Goal: Information Seeking & Learning: Learn about a topic

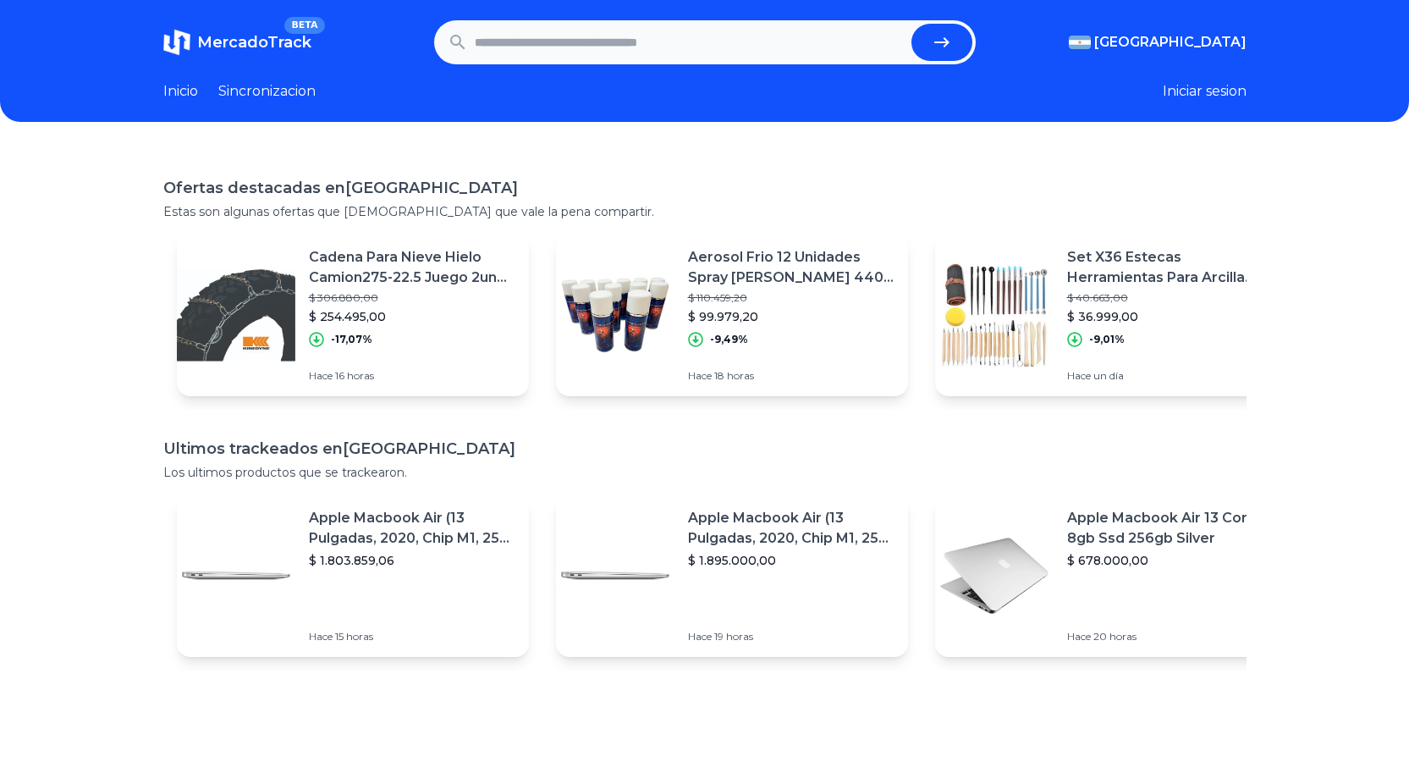
click at [205, 105] on header "MercadoTrack BETA [GEOGRAPHIC_DATA] [GEOGRAPHIC_DATA] [GEOGRAPHIC_DATA] [GEOGRA…" at bounding box center [704, 61] width 1409 height 122
click at [198, 101] on link "Inicio" at bounding box center [180, 91] width 35 height 20
click at [195, 96] on link "Inicio" at bounding box center [180, 91] width 35 height 20
click at [276, 38] on span "MercadoTrack" at bounding box center [254, 42] width 114 height 19
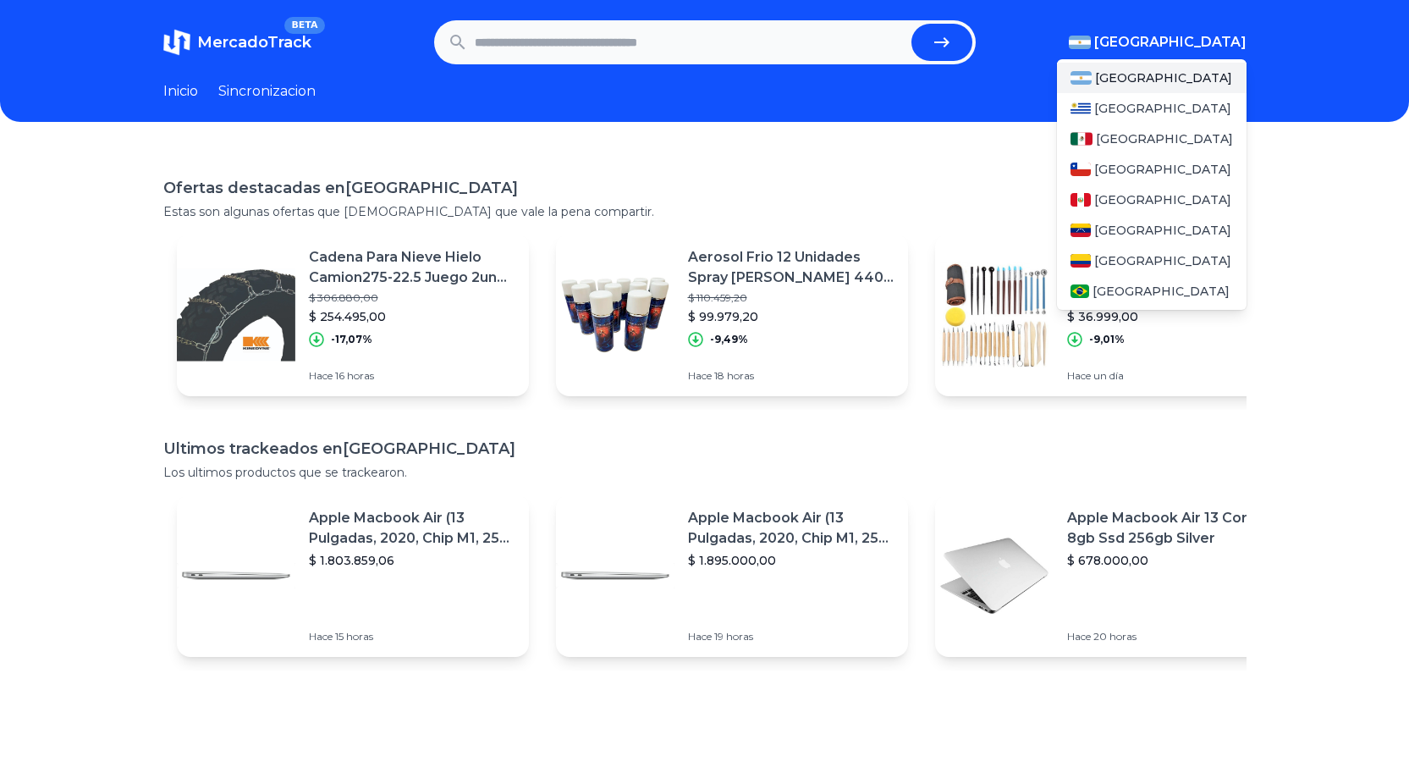
click at [1254, 58] on header "MercadoTrack BETA Argentina Argentina Uruguay Mexico Chile Peru Venezuela Colom…" at bounding box center [704, 61] width 1409 height 122
click at [1237, 44] on span "[GEOGRAPHIC_DATA]" at bounding box center [1170, 42] width 152 height 20
click at [1132, 131] on span "[GEOGRAPHIC_DATA]" at bounding box center [1164, 138] width 137 height 17
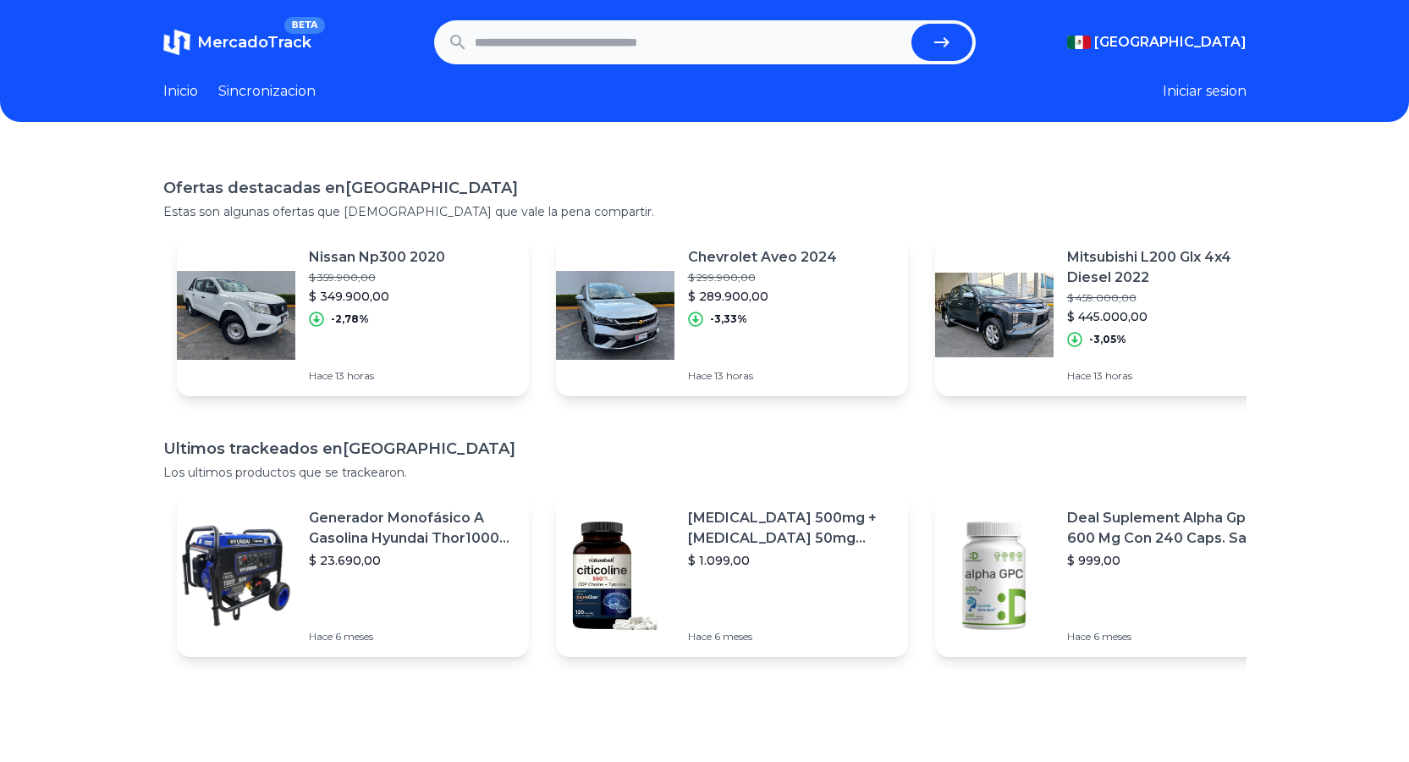
click at [937, 158] on div "Ofertas destacadas en Mexico Estas son algunas ofertas que creemos que vale la …" at bounding box center [704, 530] width 1409 height 762
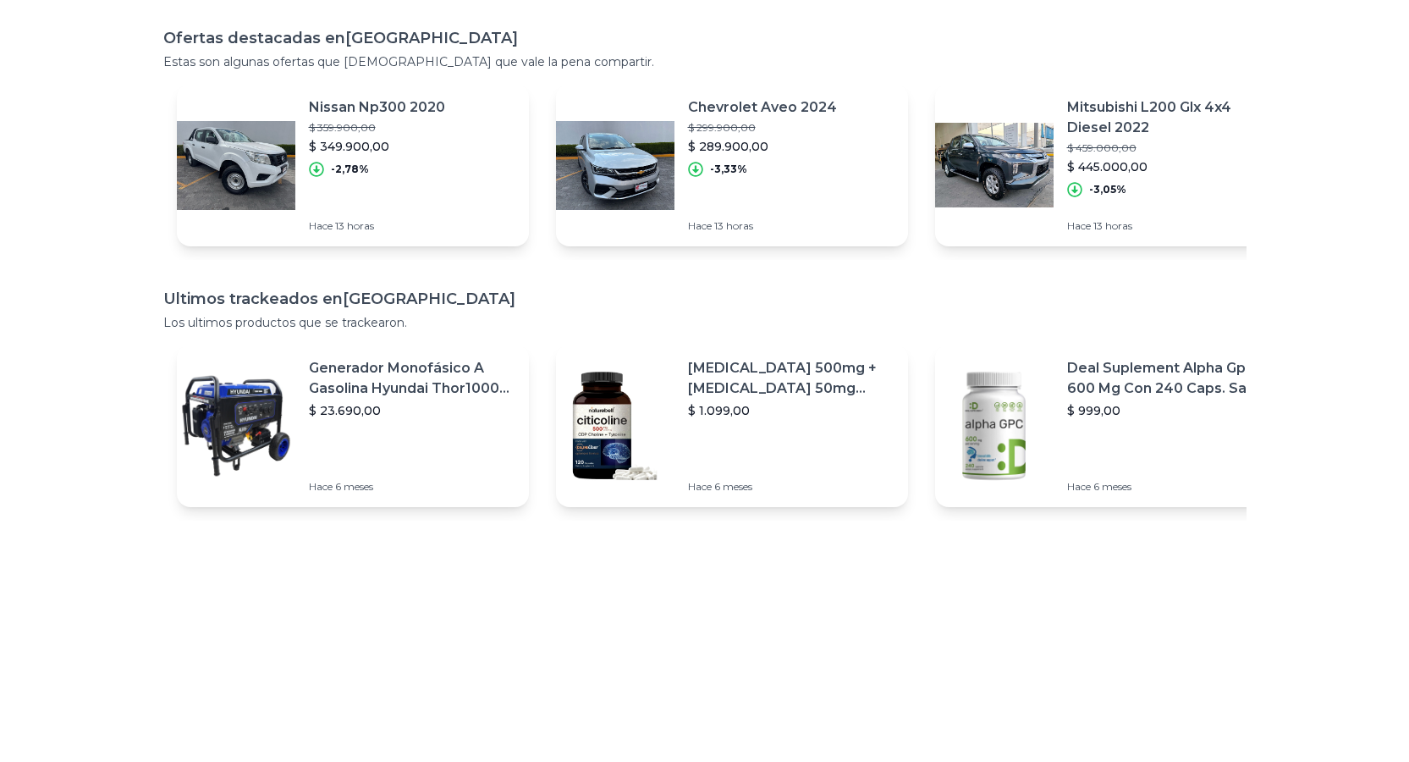
scroll to position [63, 0]
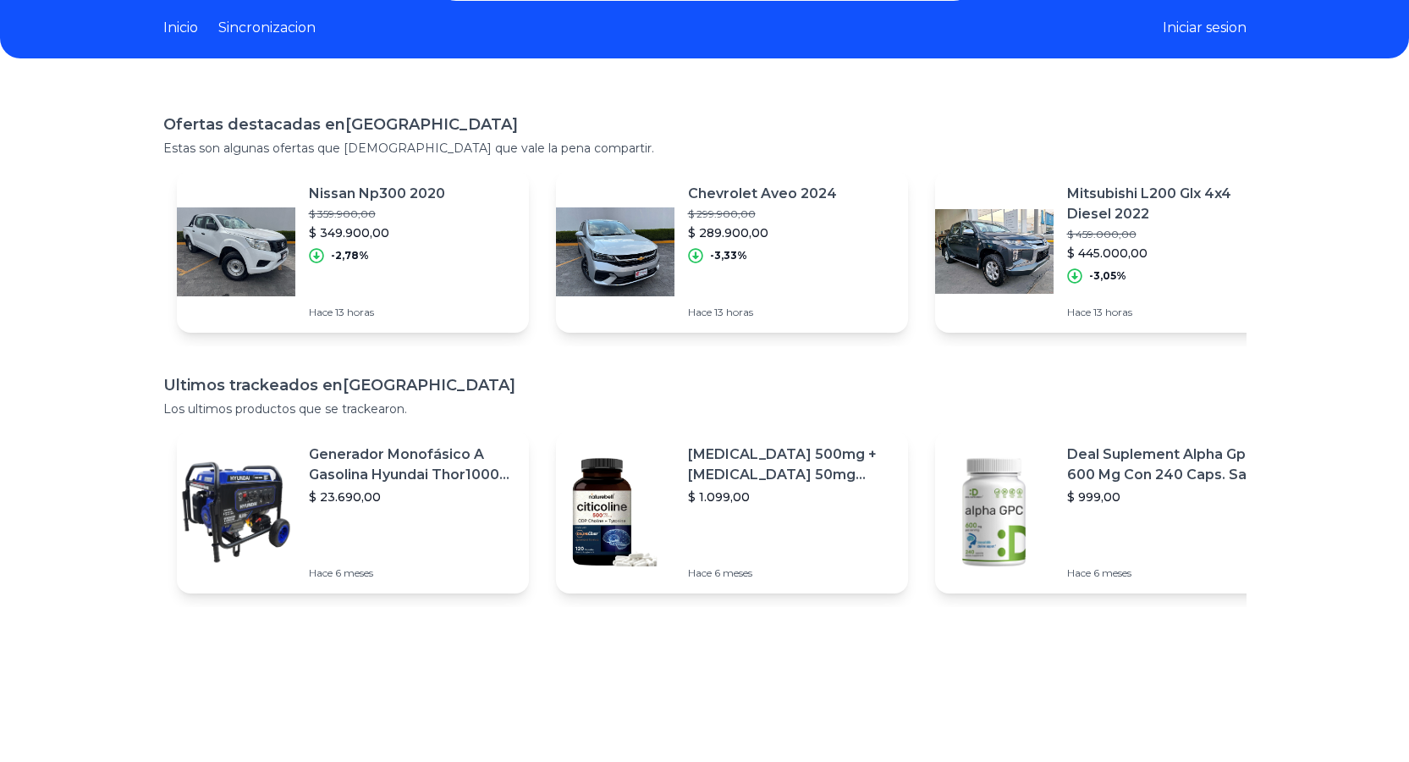
click at [408, 488] on div "Generador Monofásico A Gasolina Hyundai Thor10000 P 11.5 Kw $ 23.690,00" at bounding box center [412, 474] width 207 height 61
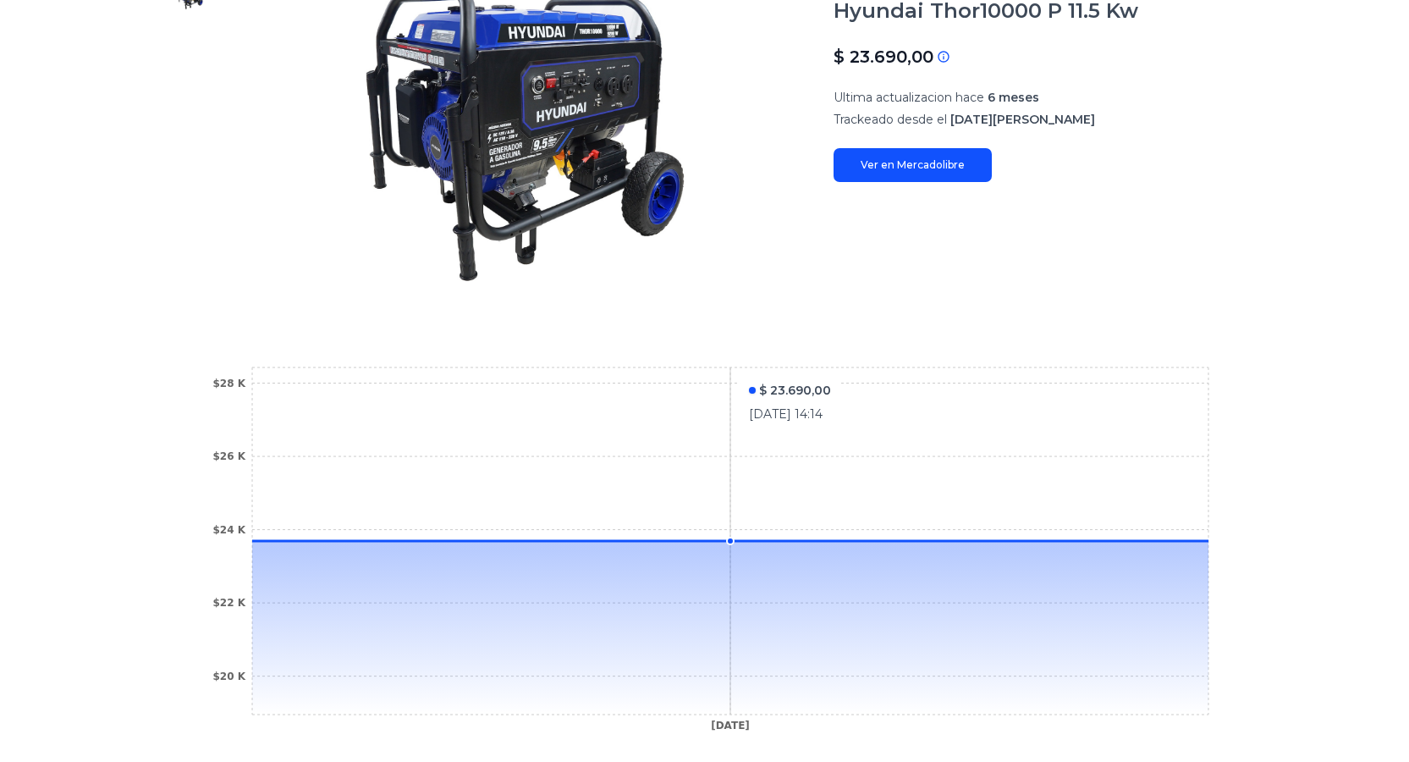
scroll to position [229, 0]
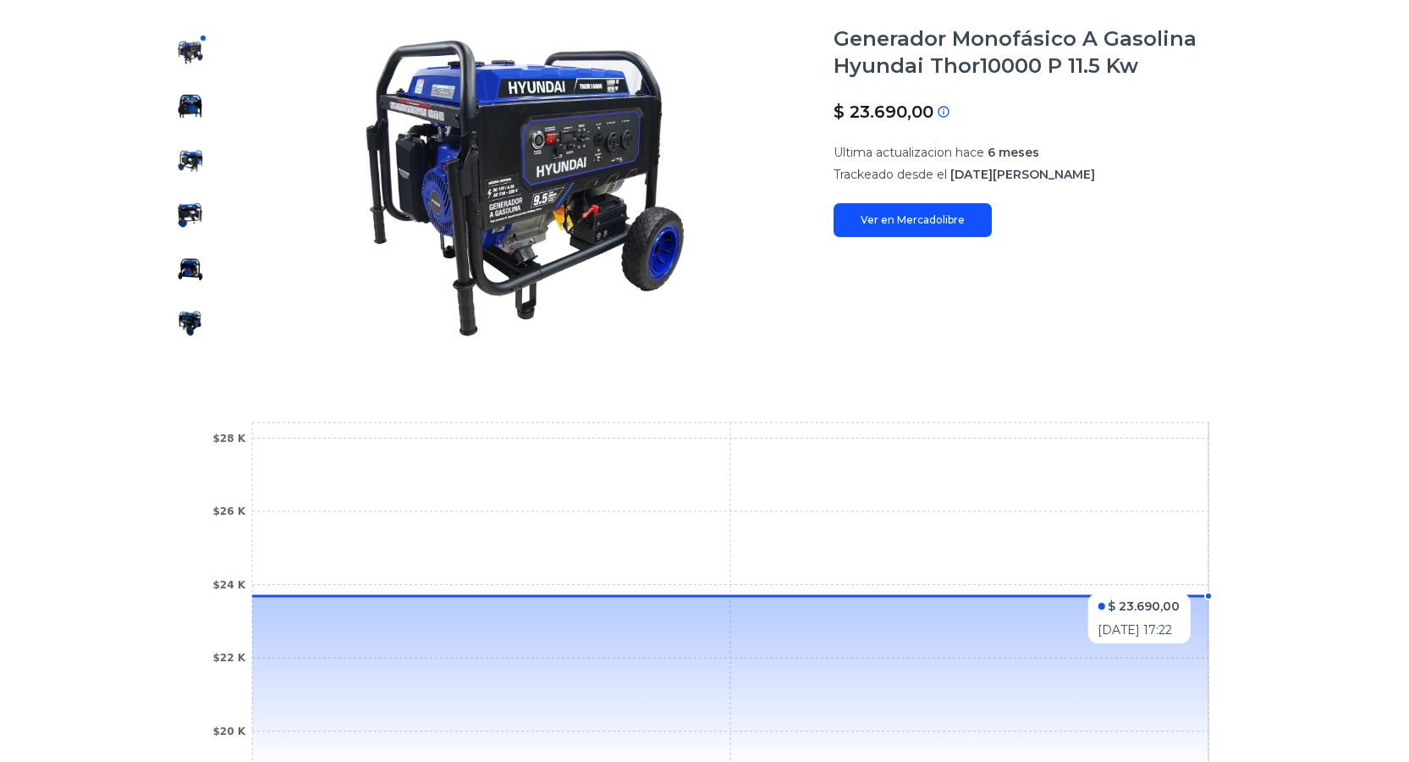
scroll to position [63, 0]
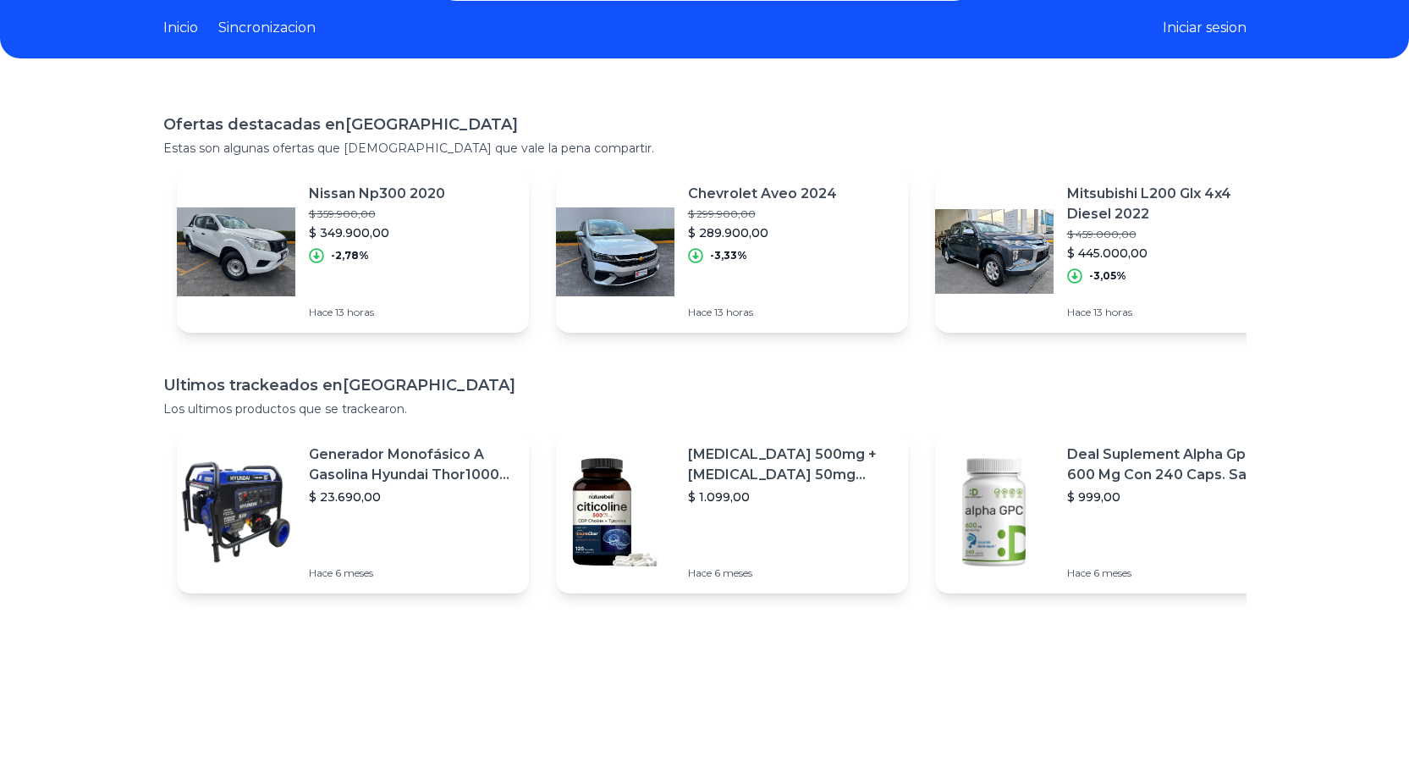
click at [710, 482] on p "Citicolina 500mg + Tirosina 50mg Potencia Tu Mente (120caps) Sabor Sin Sabor" at bounding box center [791, 464] width 207 height 41
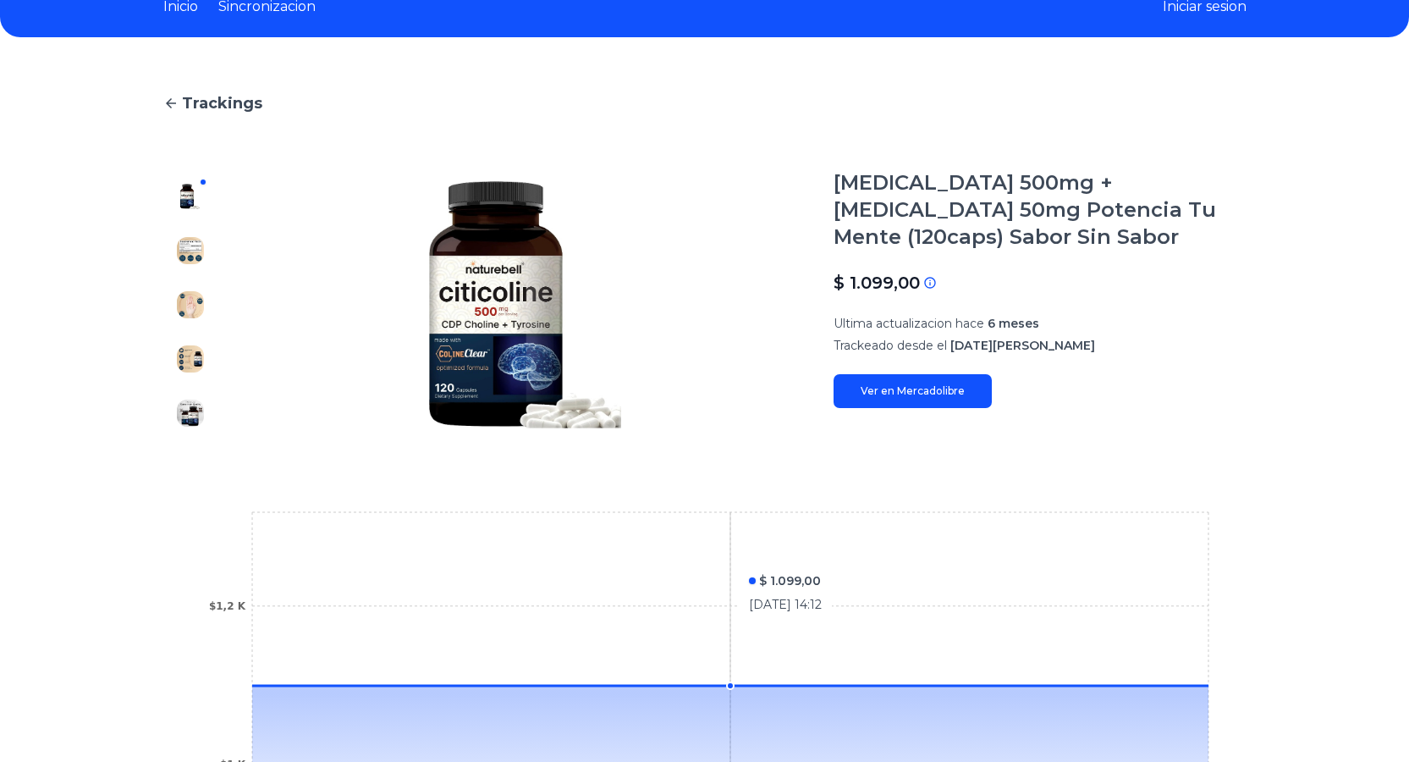
scroll to position [169, 0]
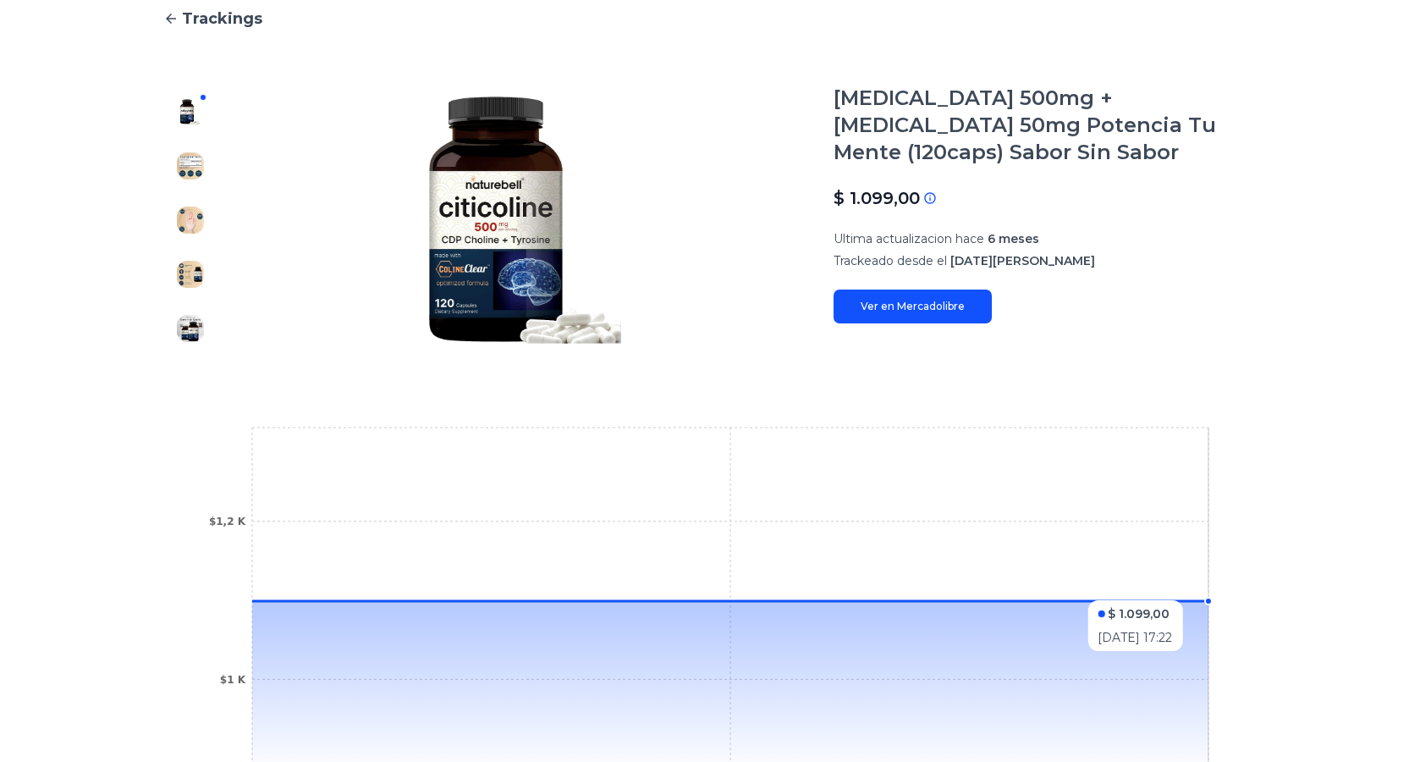
scroll to position [63, 0]
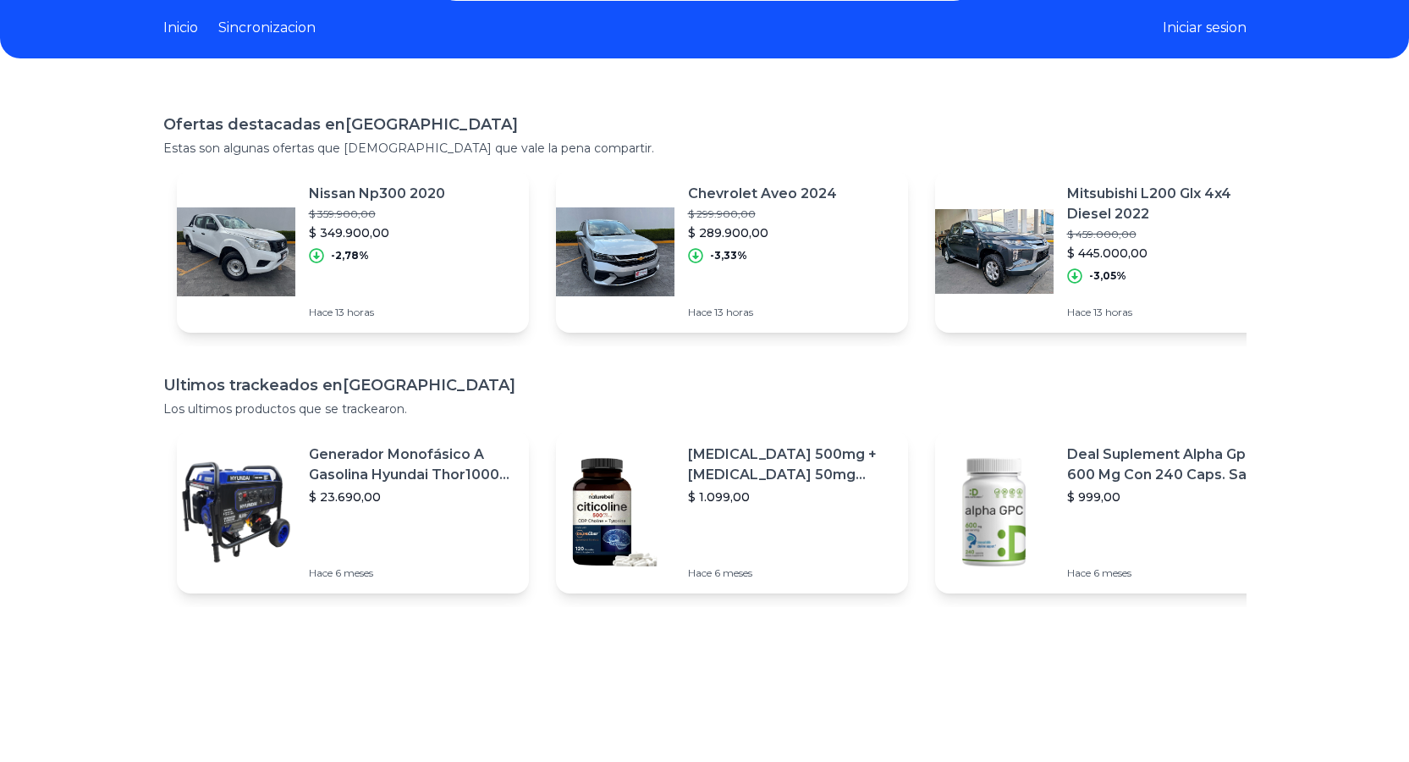
click at [442, 279] on div "Nissan Np300 2020 $ 359.900,00 $ 349.900,00 -2,78% Hace 13 horas" at bounding box center [384, 251] width 150 height 163
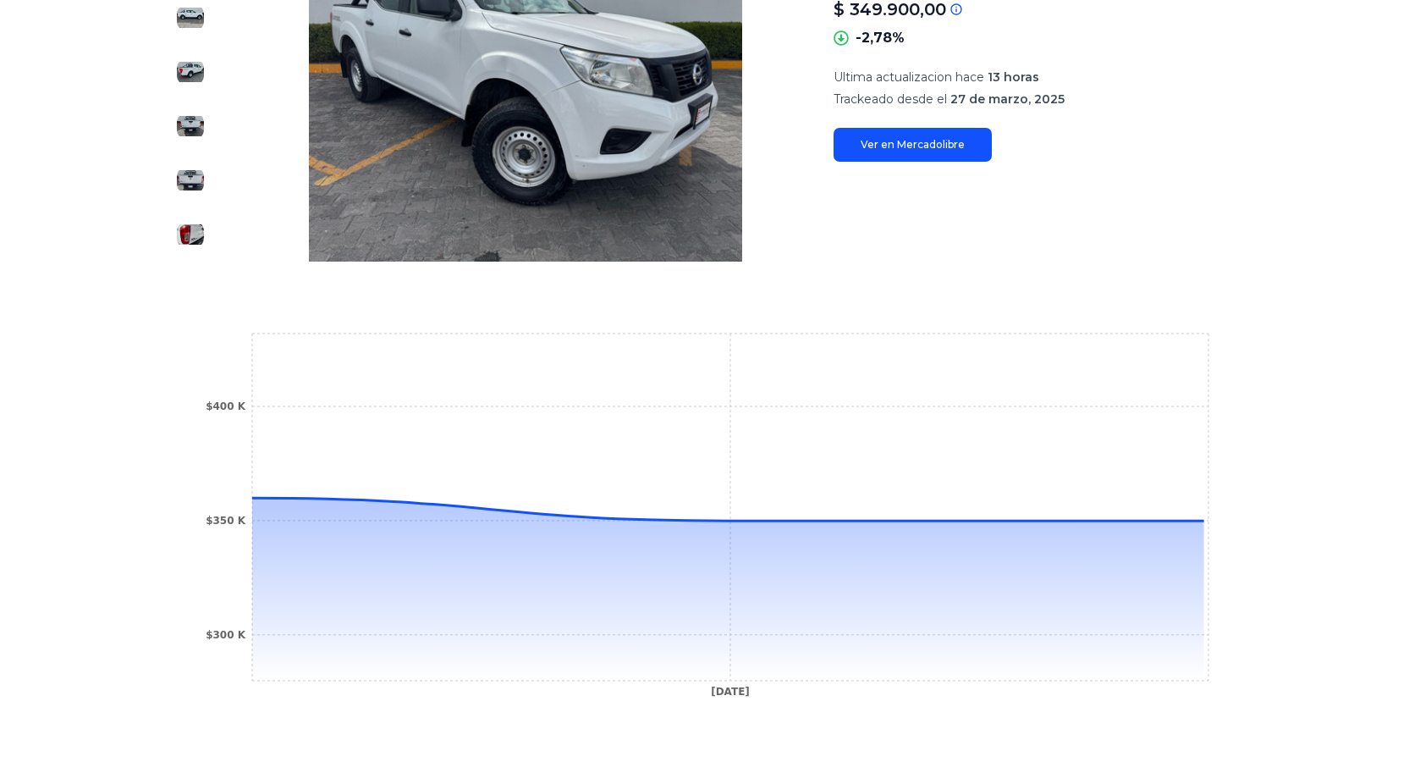
scroll to position [402, 0]
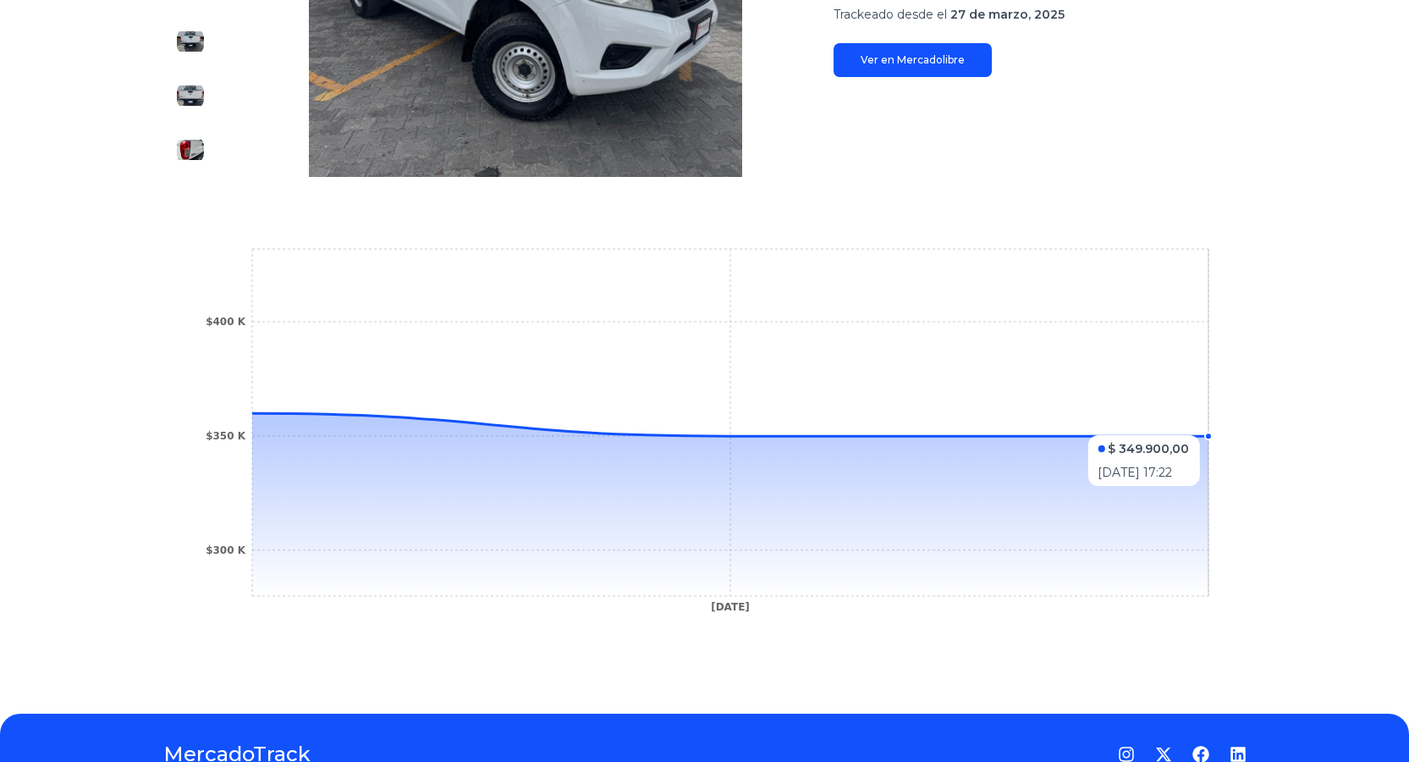
scroll to position [63, 0]
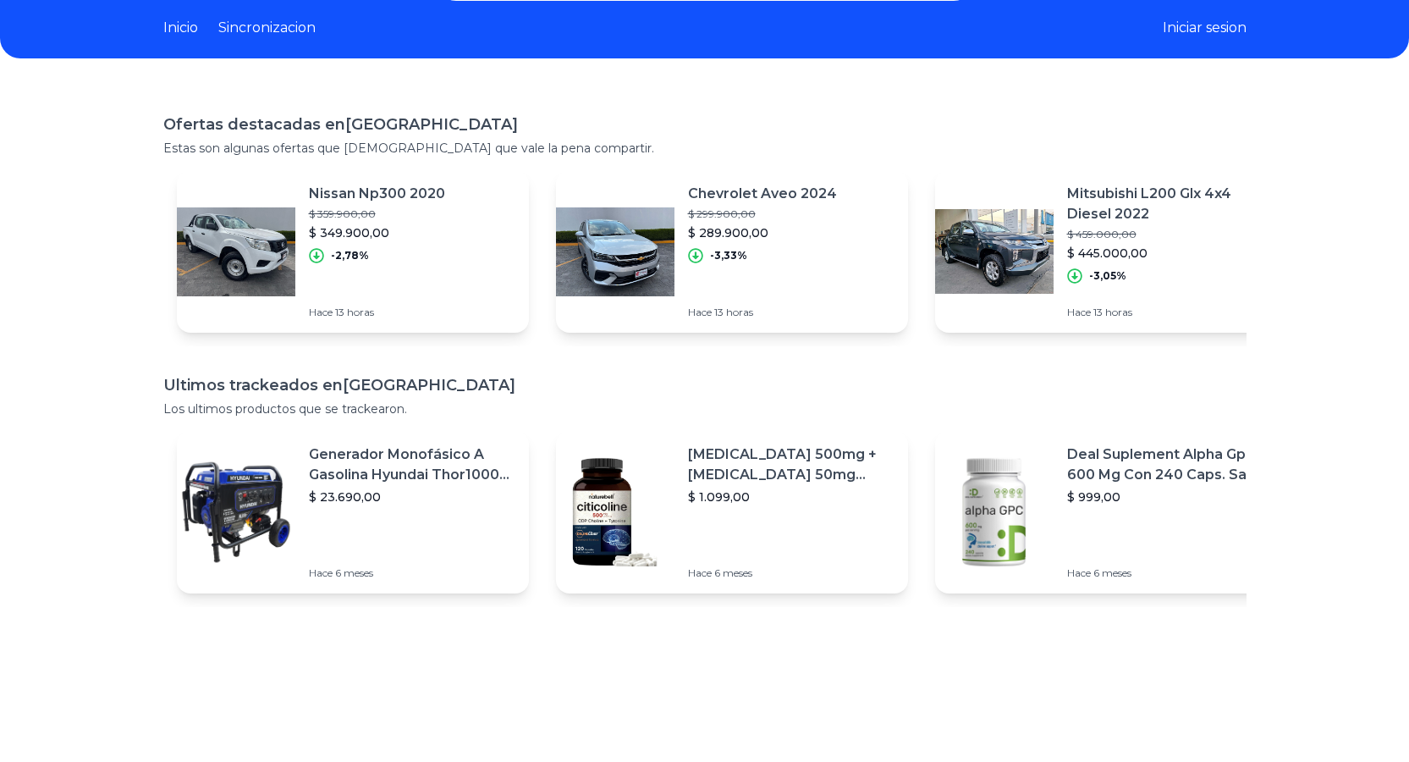
click at [977, 210] on img at bounding box center [994, 251] width 118 height 118
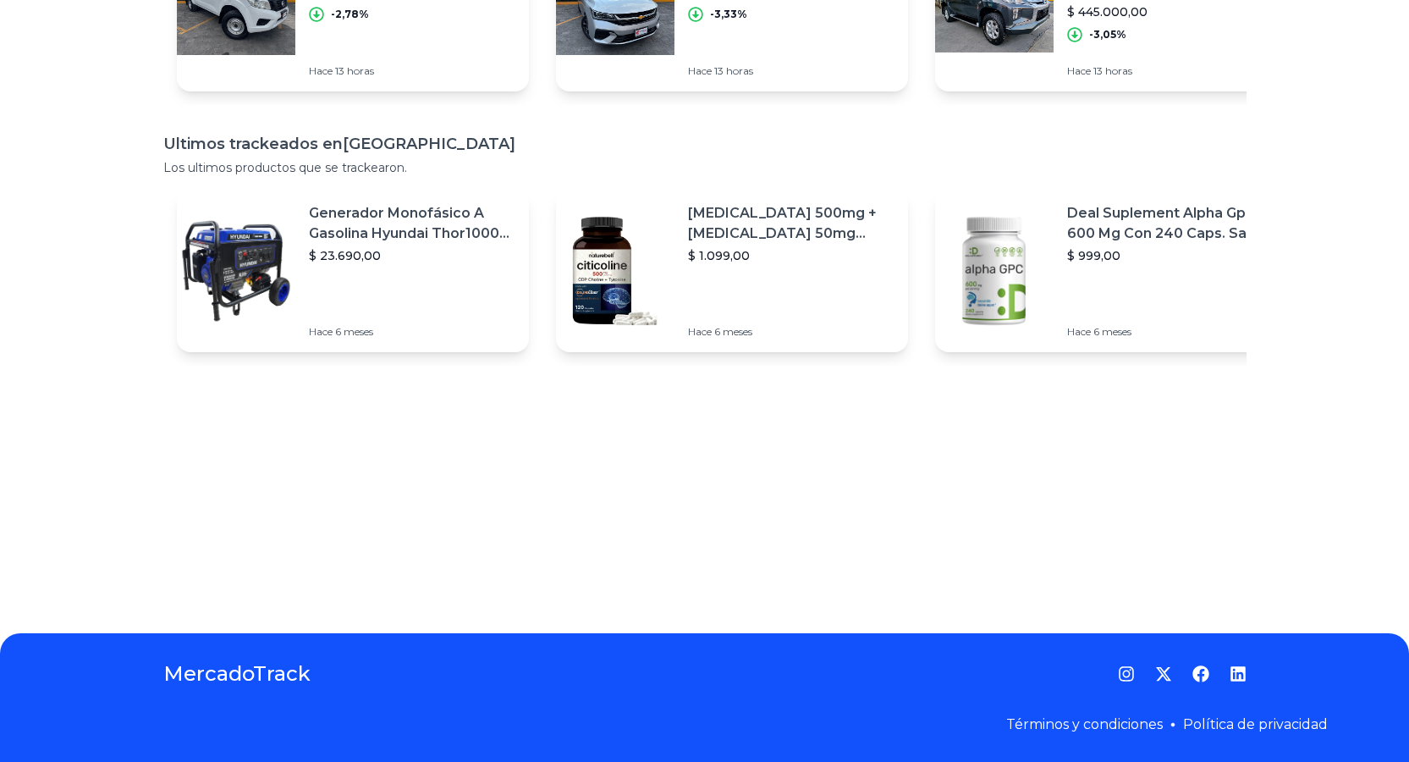
scroll to position [63, 0]
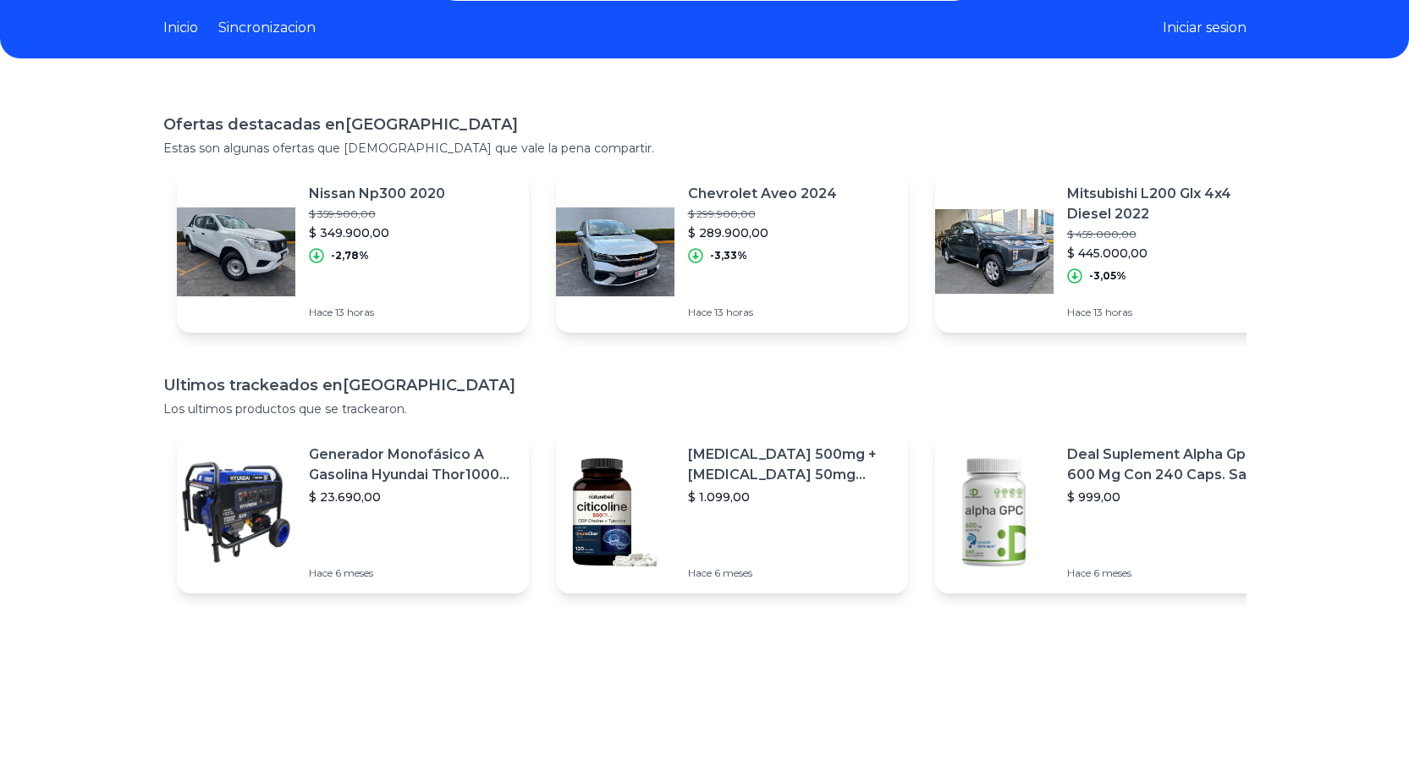
click at [772, 238] on p "$ 289.900,00" at bounding box center [762, 232] width 149 height 17
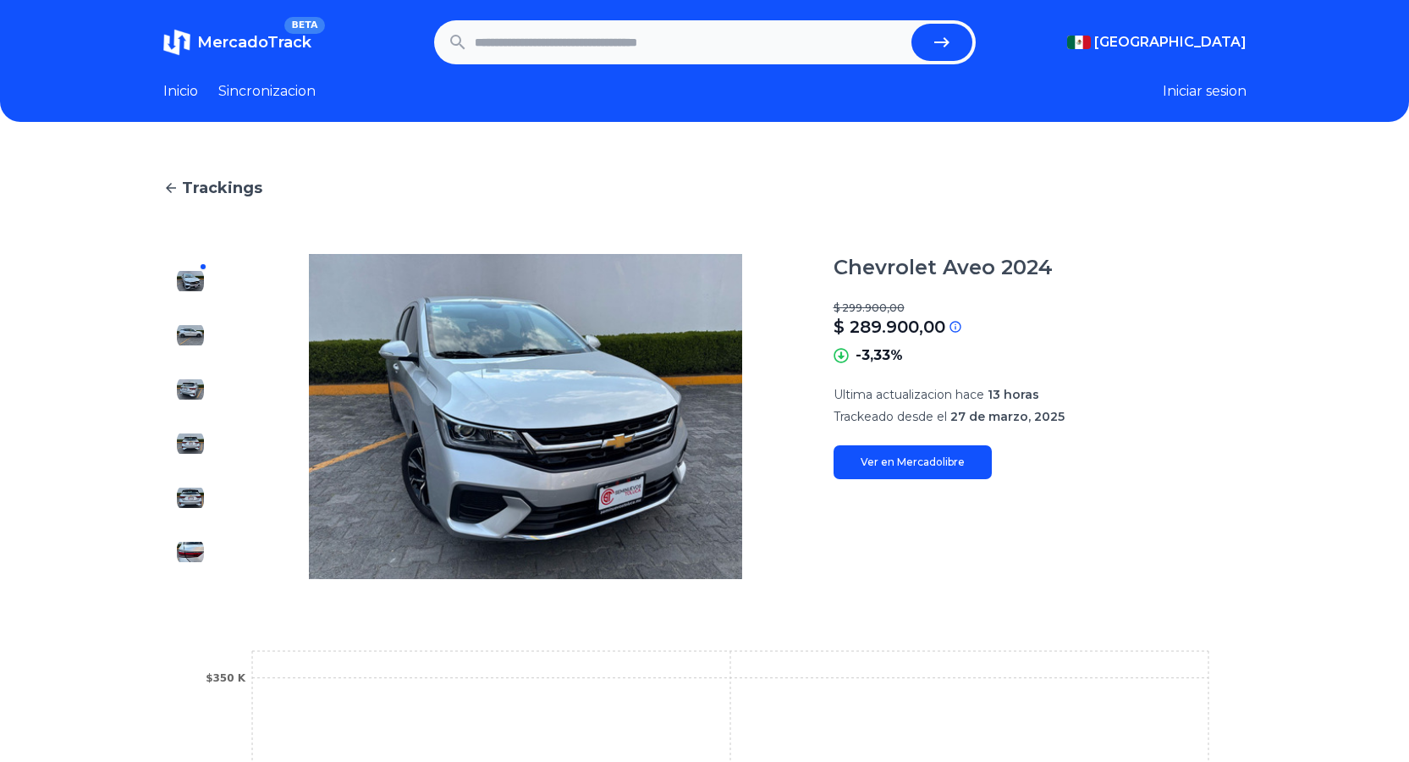
drag, startPoint x: 190, startPoint y: 317, endPoint x: 199, endPoint y: 346, distance: 30.8
click at [190, 318] on div at bounding box center [190, 416] width 54 height 325
click at [199, 346] on img at bounding box center [190, 335] width 27 height 27
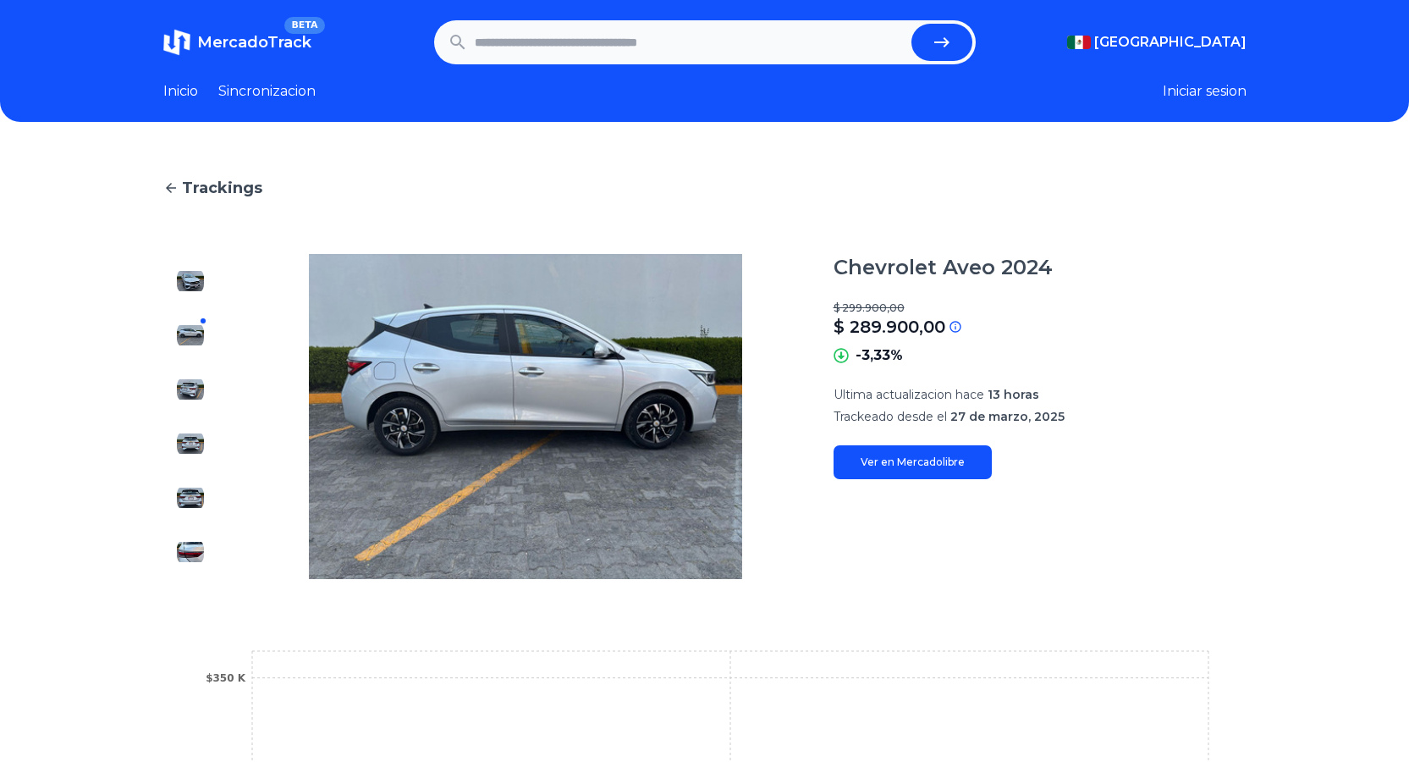
click at [200, 375] on div at bounding box center [190, 416] width 54 height 325
click at [218, 396] on div at bounding box center [190, 416] width 54 height 325
click at [204, 384] on img at bounding box center [190, 389] width 27 height 27
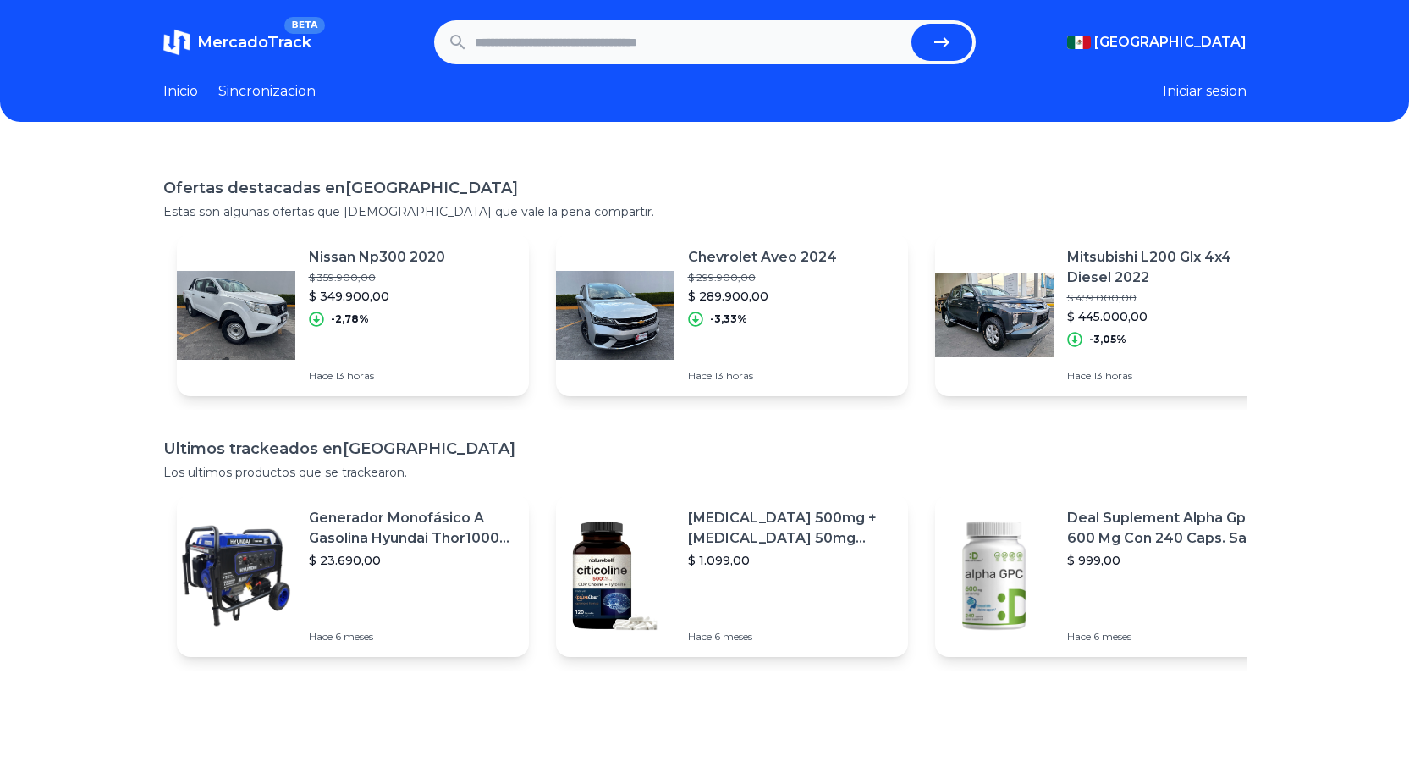
click at [615, 52] on input "text" at bounding box center [690, 42] width 430 height 37
type input "*****"
click at [912, 24] on button "submit" at bounding box center [942, 42] width 61 height 37
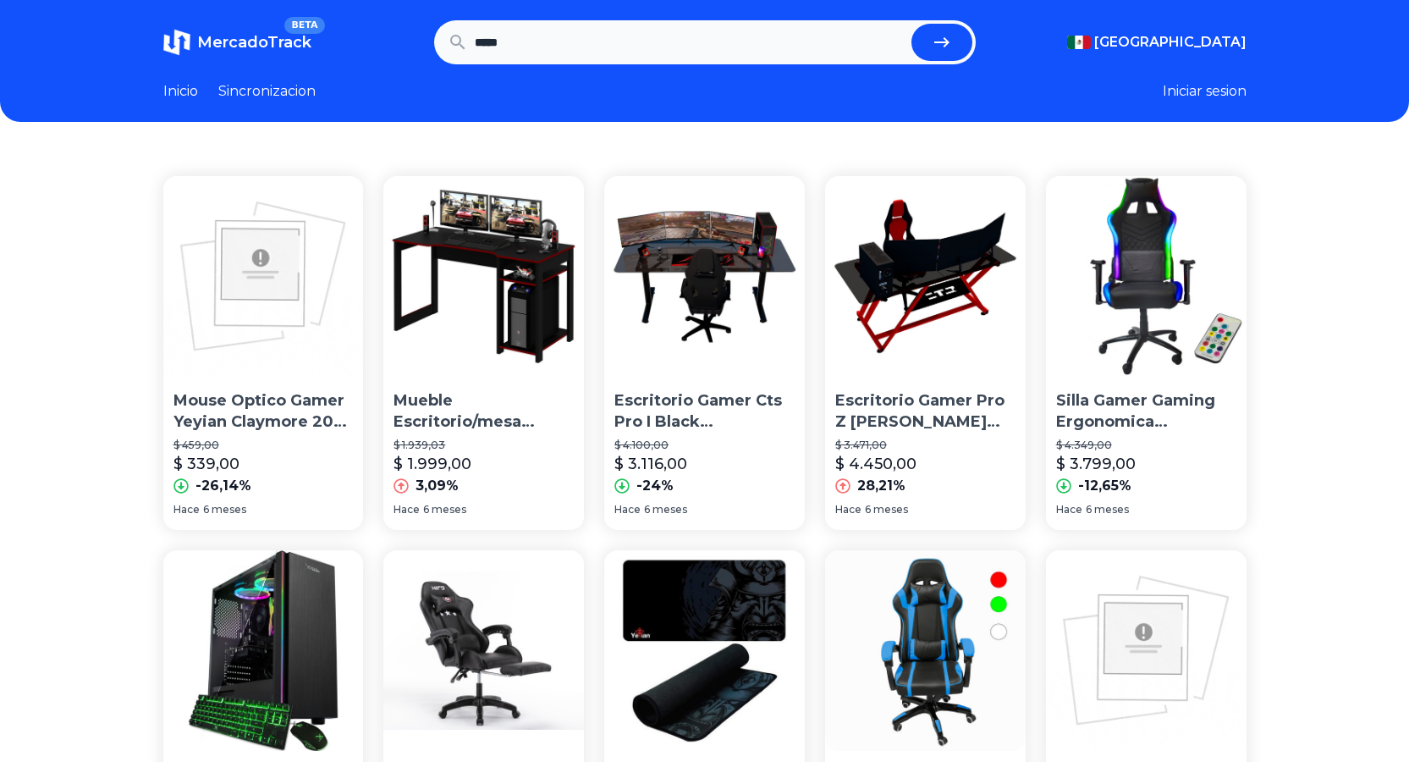
drag, startPoint x: 646, startPoint y: 41, endPoint x: 605, endPoint y: 40, distance: 40.6
click at [609, 40] on input "*****" at bounding box center [690, 42] width 430 height 37
type input "*"
type input "*****"
click at [912, 24] on button "submit" at bounding box center [942, 42] width 61 height 37
